Goal: Subscribe to service/newsletter

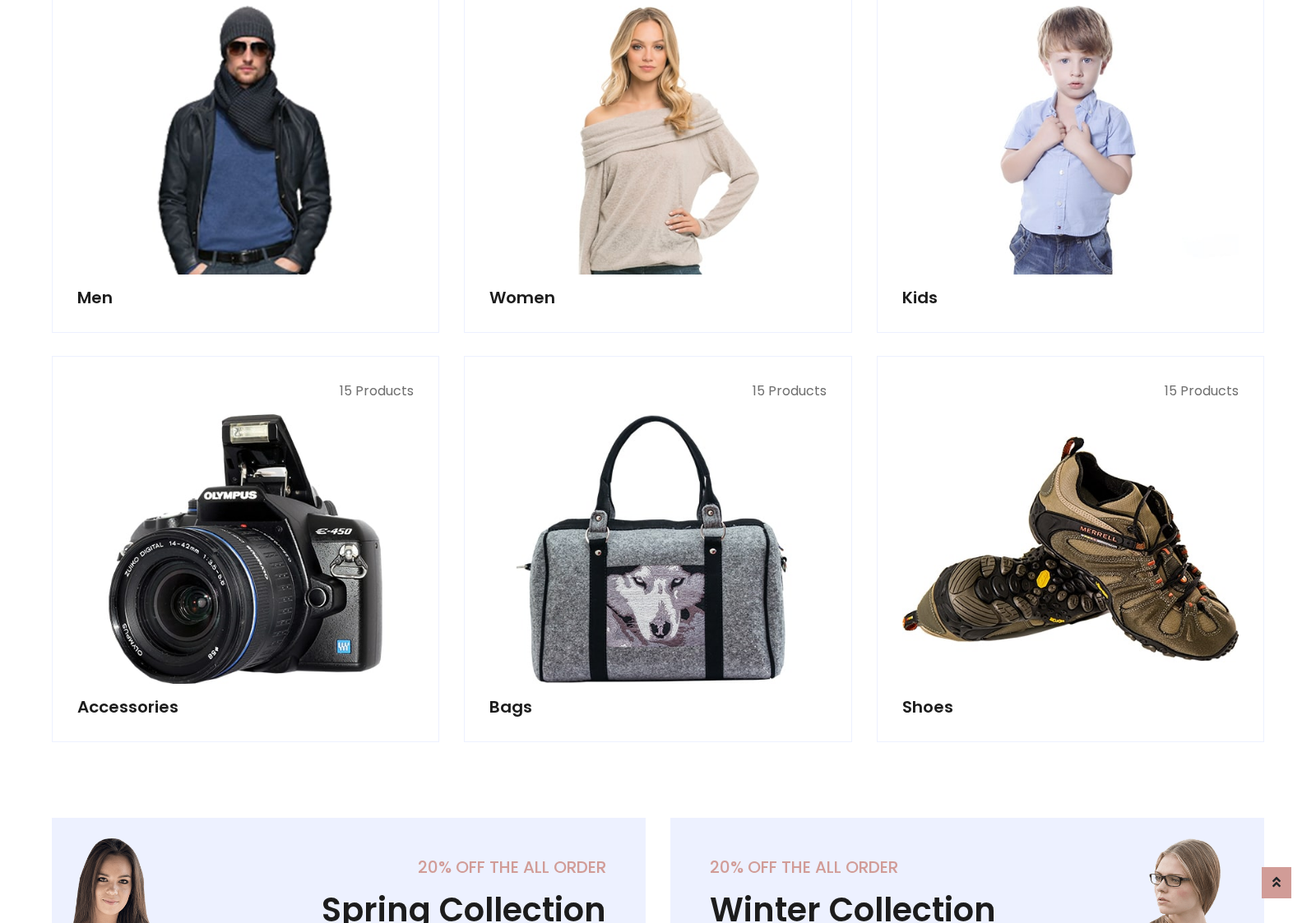
scroll to position [1193, 0]
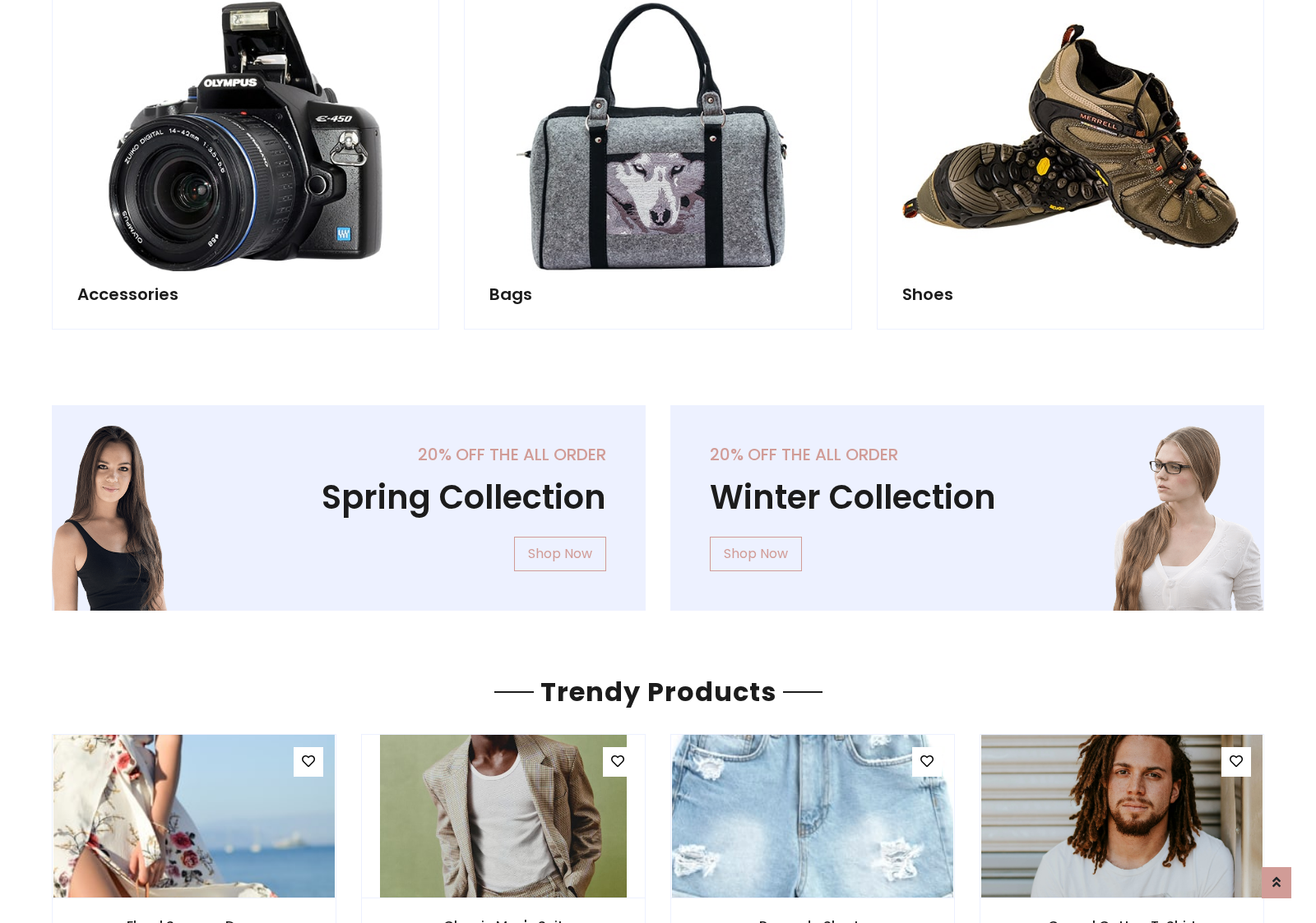
click at [658, 501] on div "20% off the all order Winter Collection Shop Now" at bounding box center [967, 521] width 618 height 232
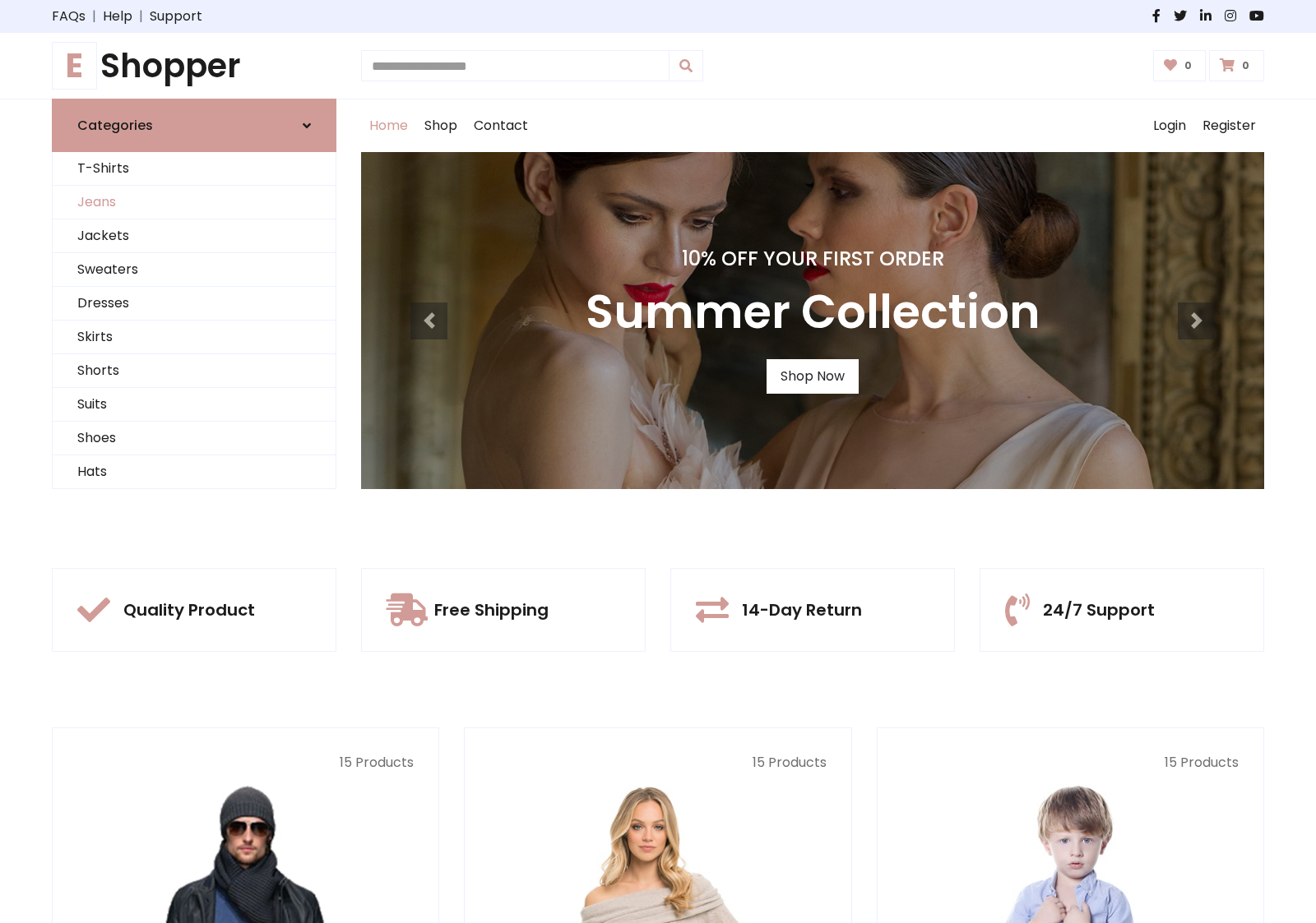
click at [194, 203] on link "Jeans" at bounding box center [194, 203] width 283 height 34
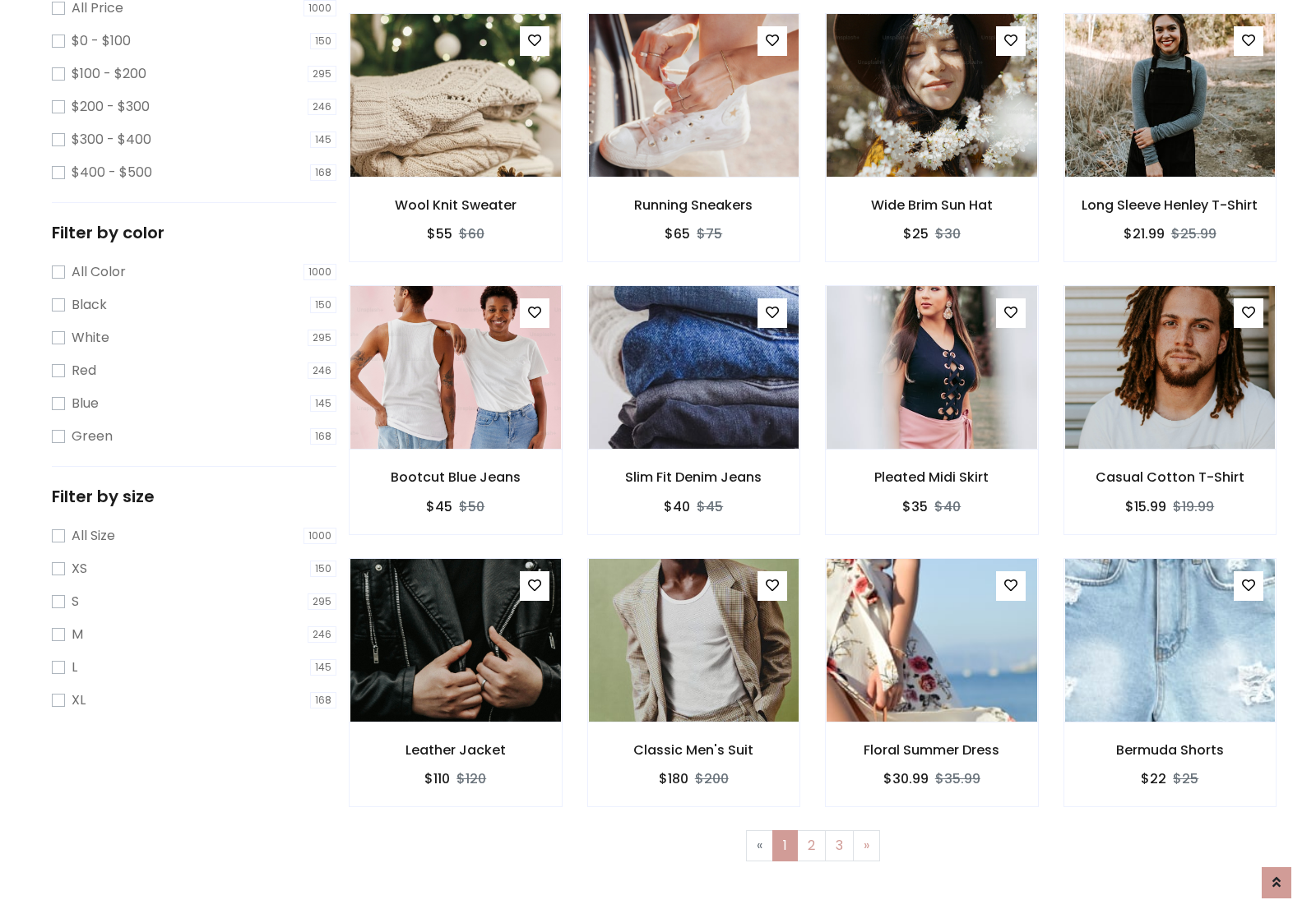
scroll to position [519, 0]
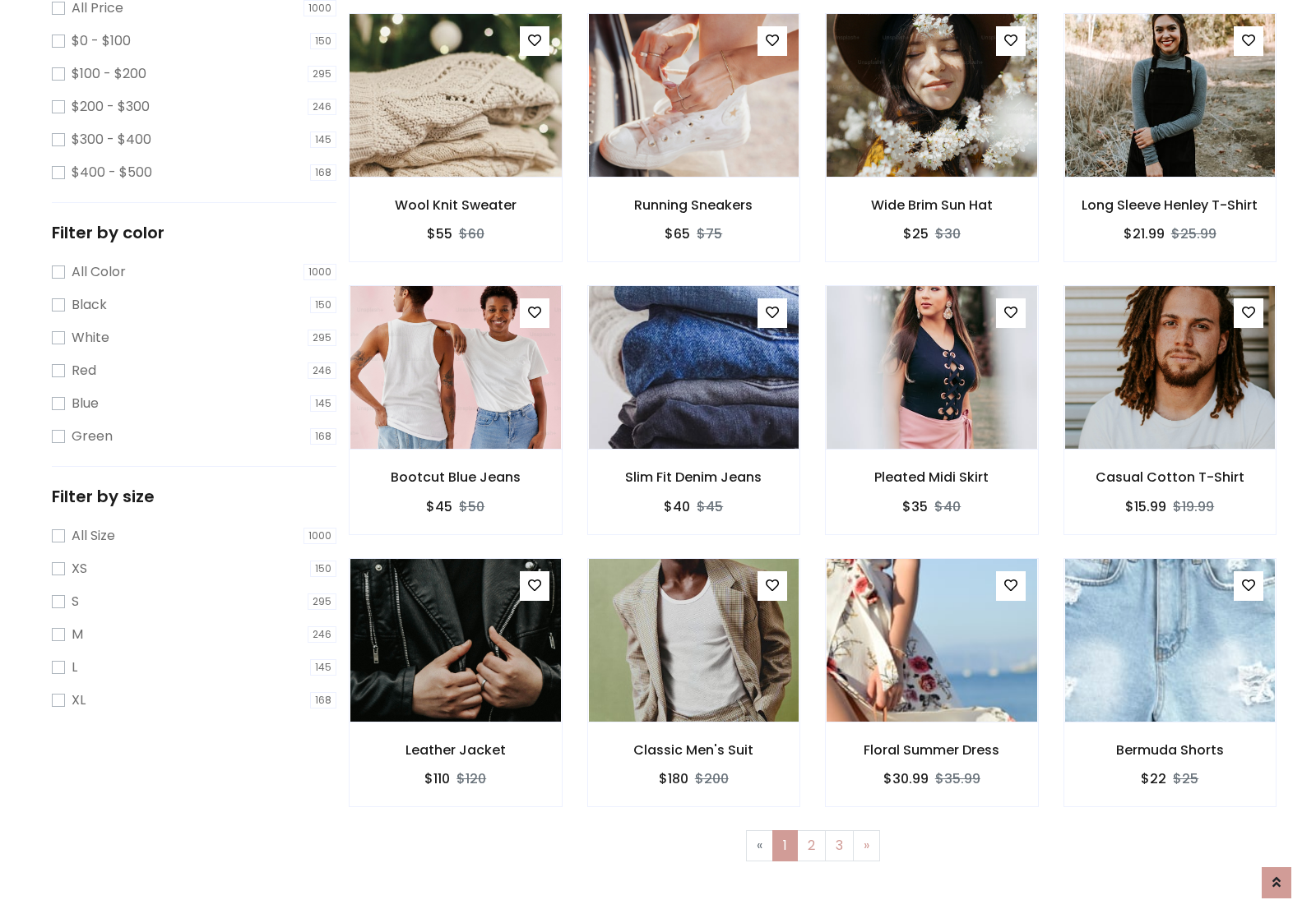
click at [455, 166] on img at bounding box center [454, 95] width 252 height 395
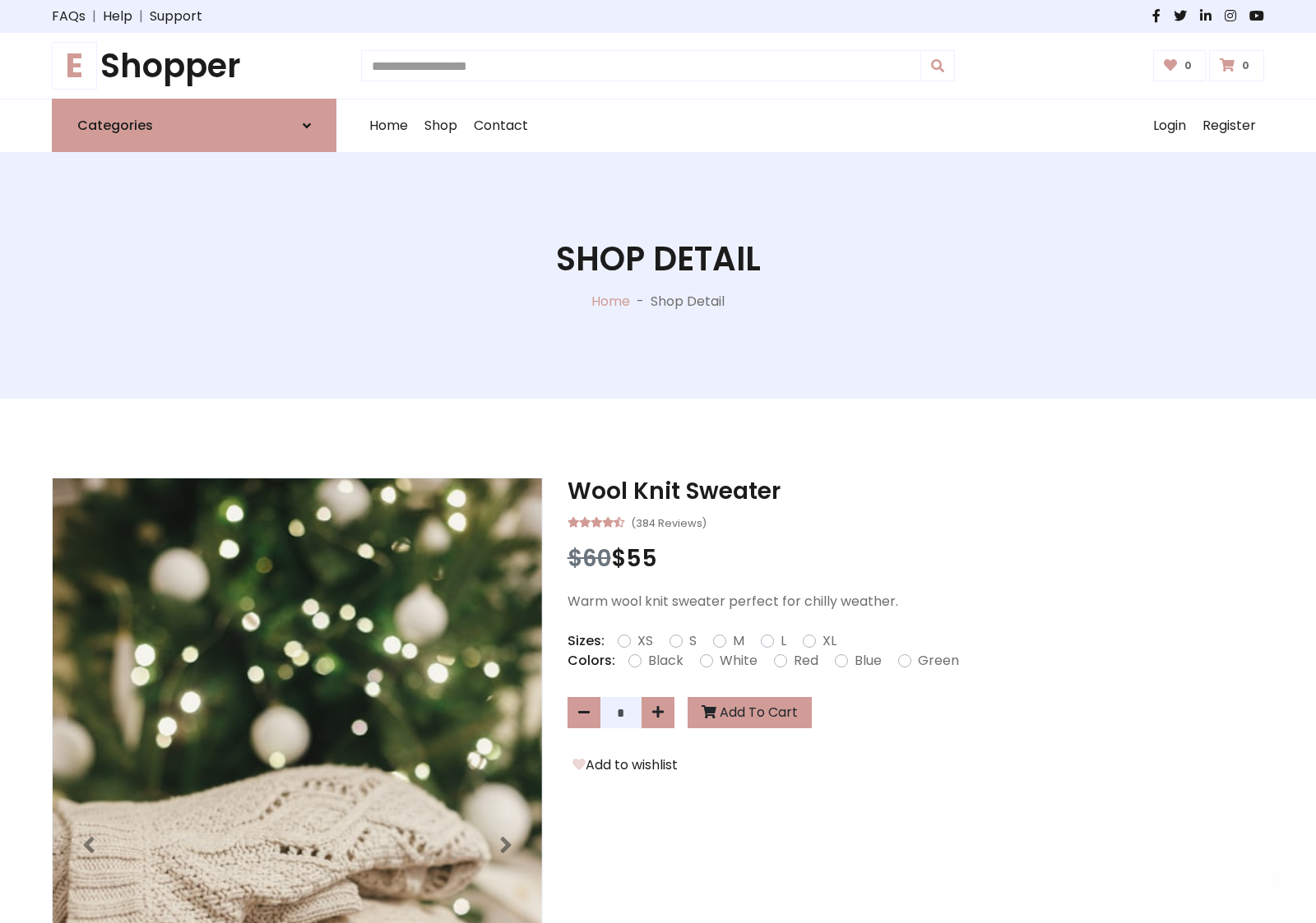
scroll to position [176, 0]
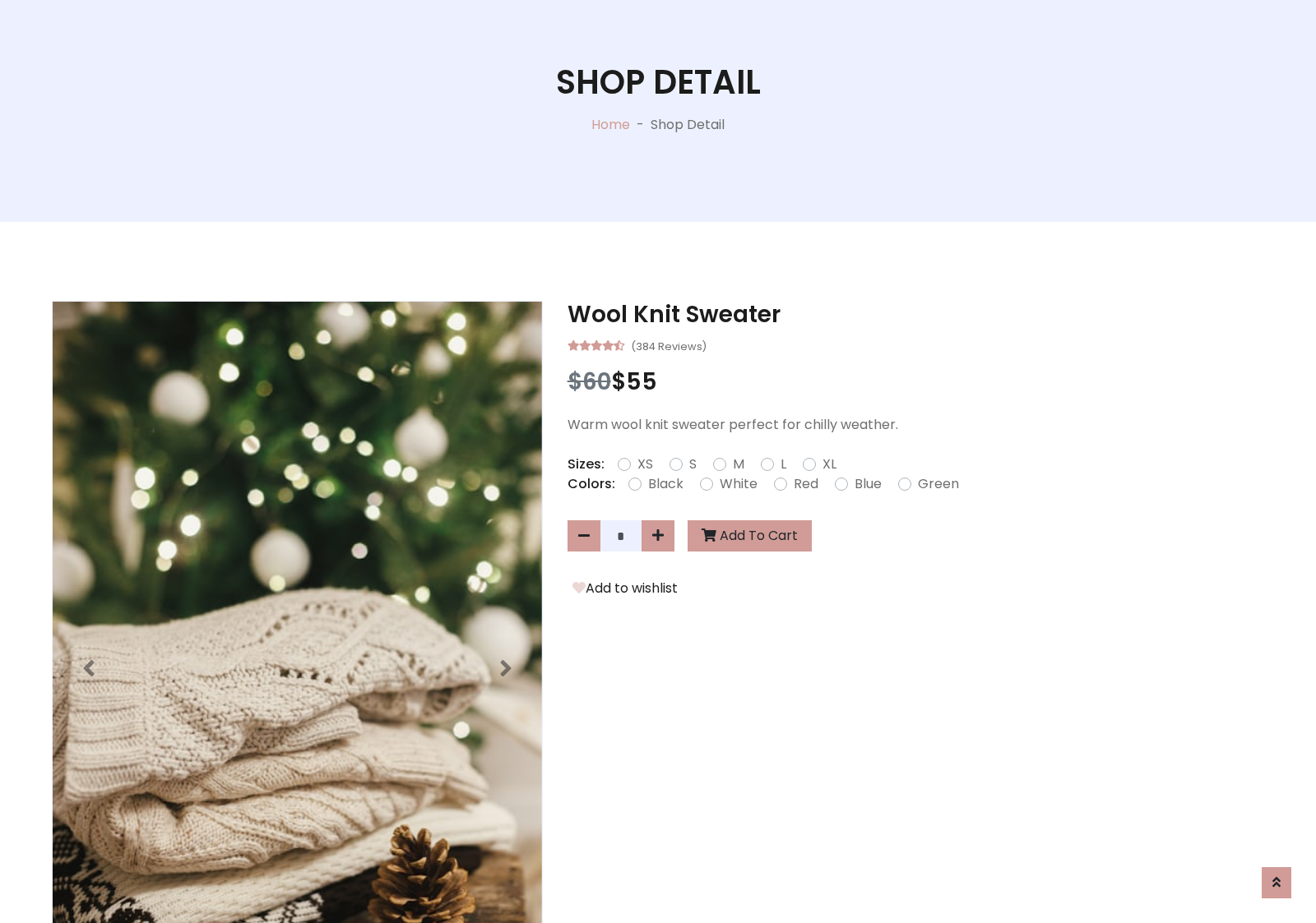
click at [803, 483] on label "Red" at bounding box center [805, 484] width 24 height 19
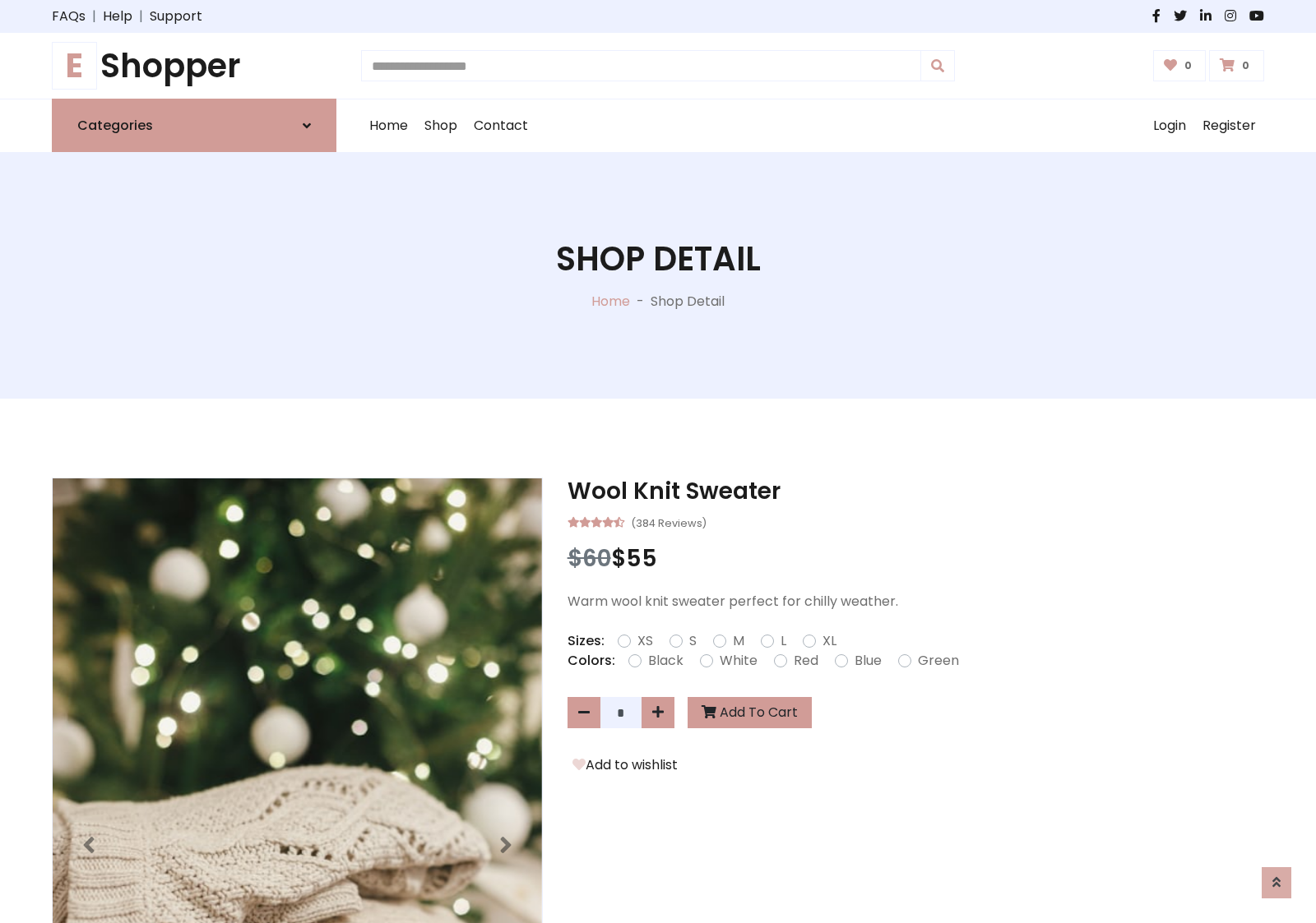
scroll to position [176, 0]
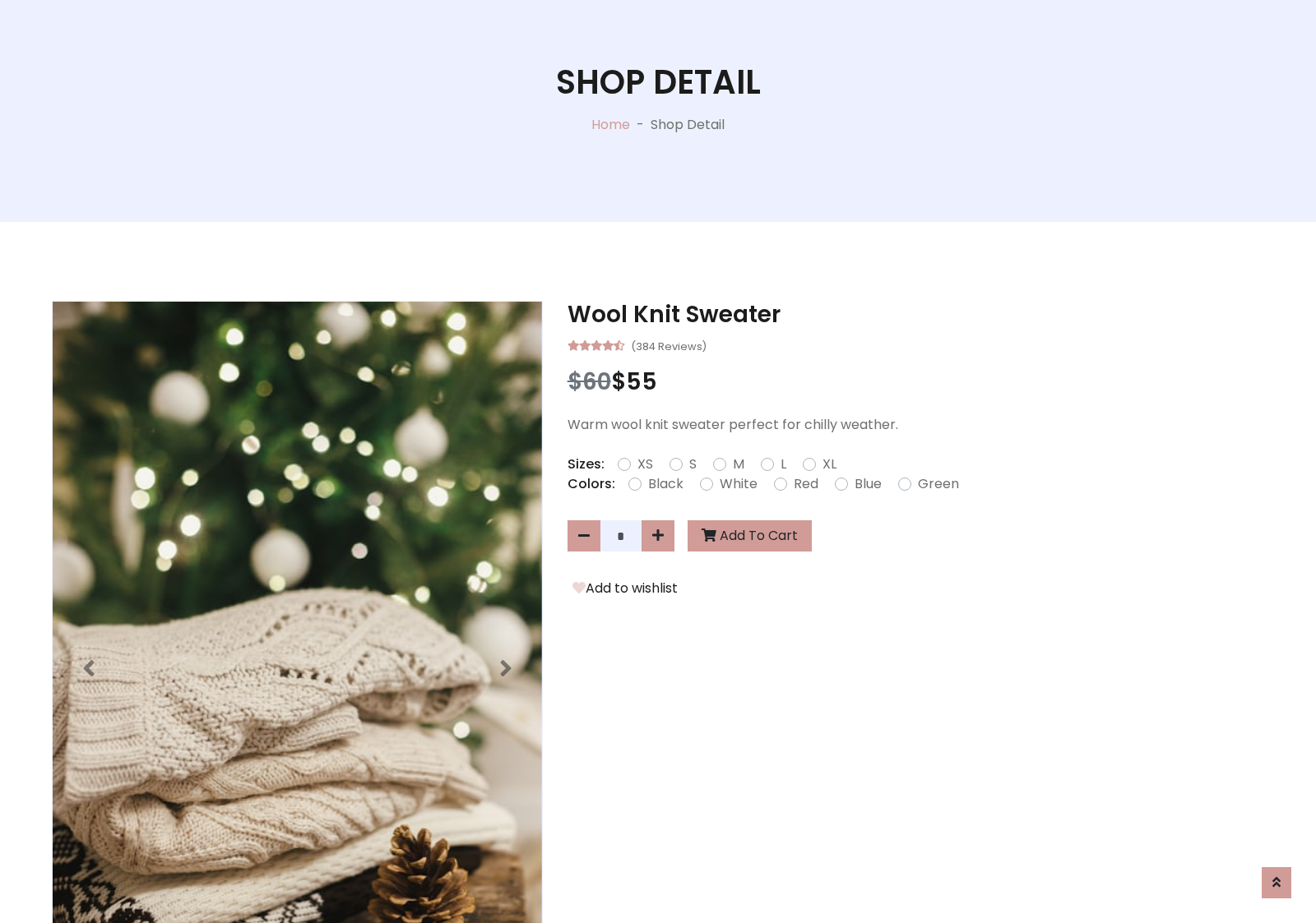
click at [658, 461] on form "XS S M L XL" at bounding box center [734, 465] width 232 height 19
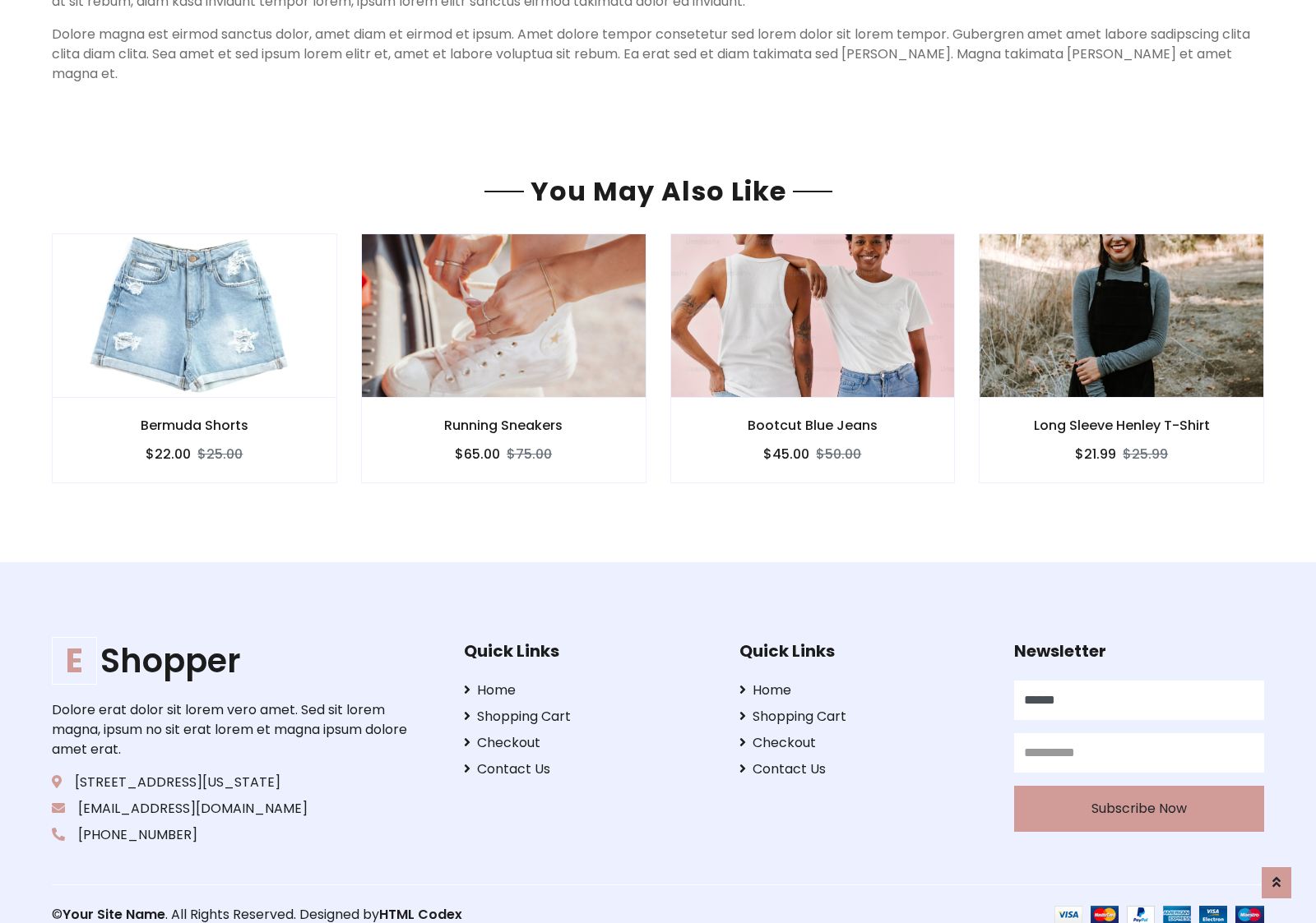
scroll to position [1130, 0]
type input "******"
type input "**********"
click at [1139, 788] on button "Subscribe Now" at bounding box center [1139, 808] width 250 height 46
